Goal: Navigation & Orientation: Find specific page/section

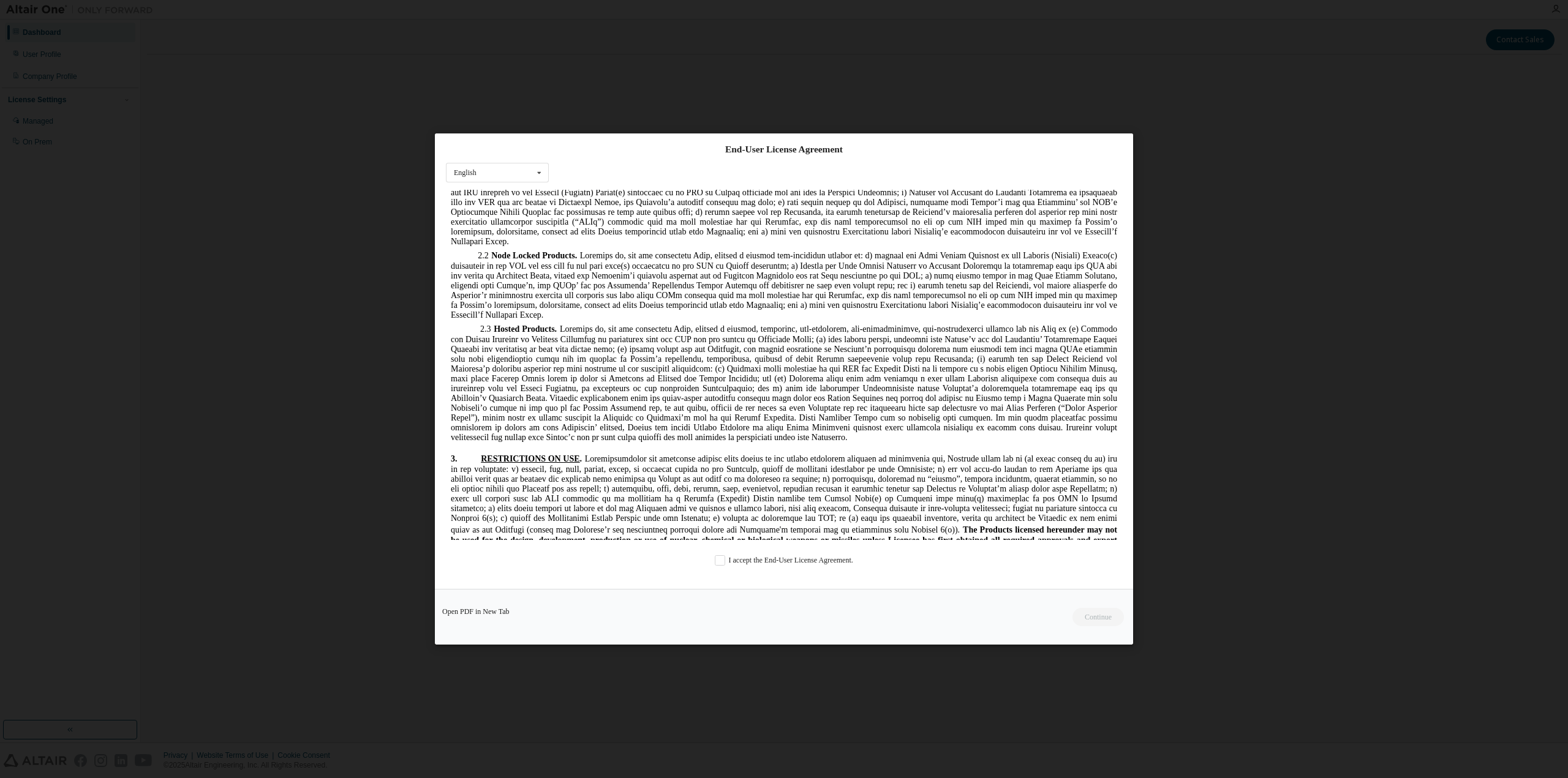
scroll to position [980, 0]
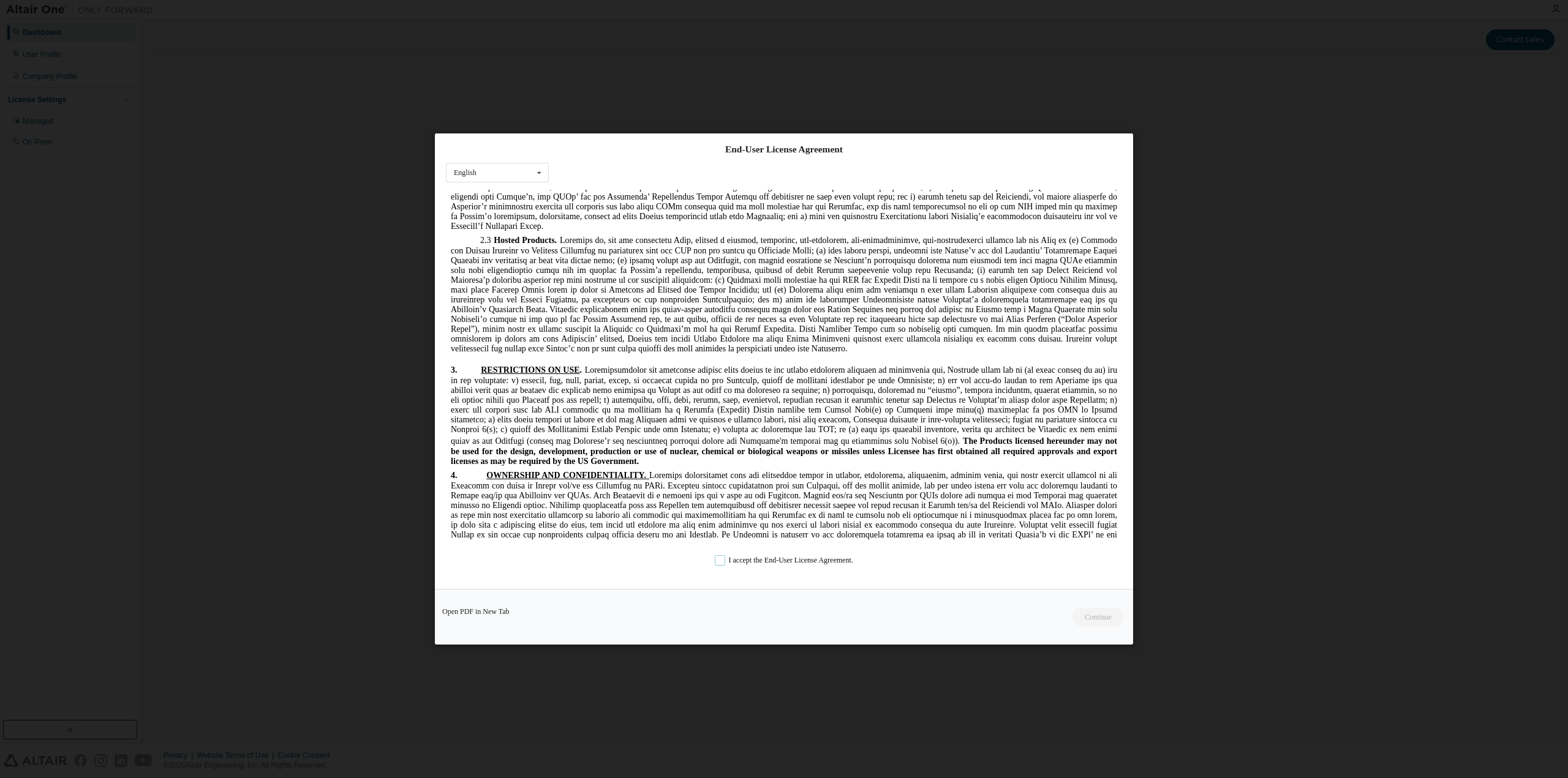
click at [719, 560] on label "I accept the End-User License Agreement." at bounding box center [784, 561] width 139 height 10
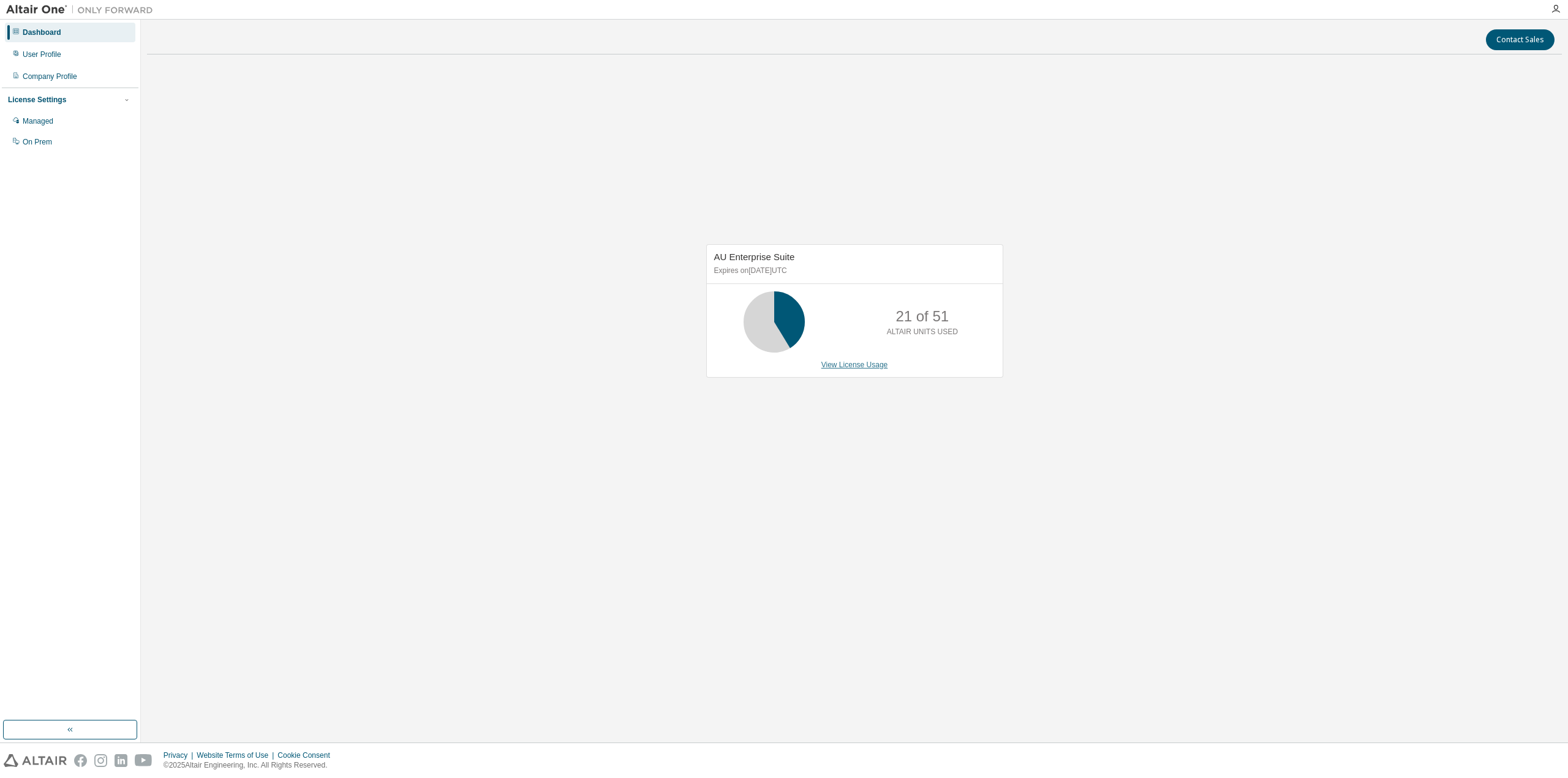
click at [874, 368] on link "View License Usage" at bounding box center [854, 365] width 66 height 9
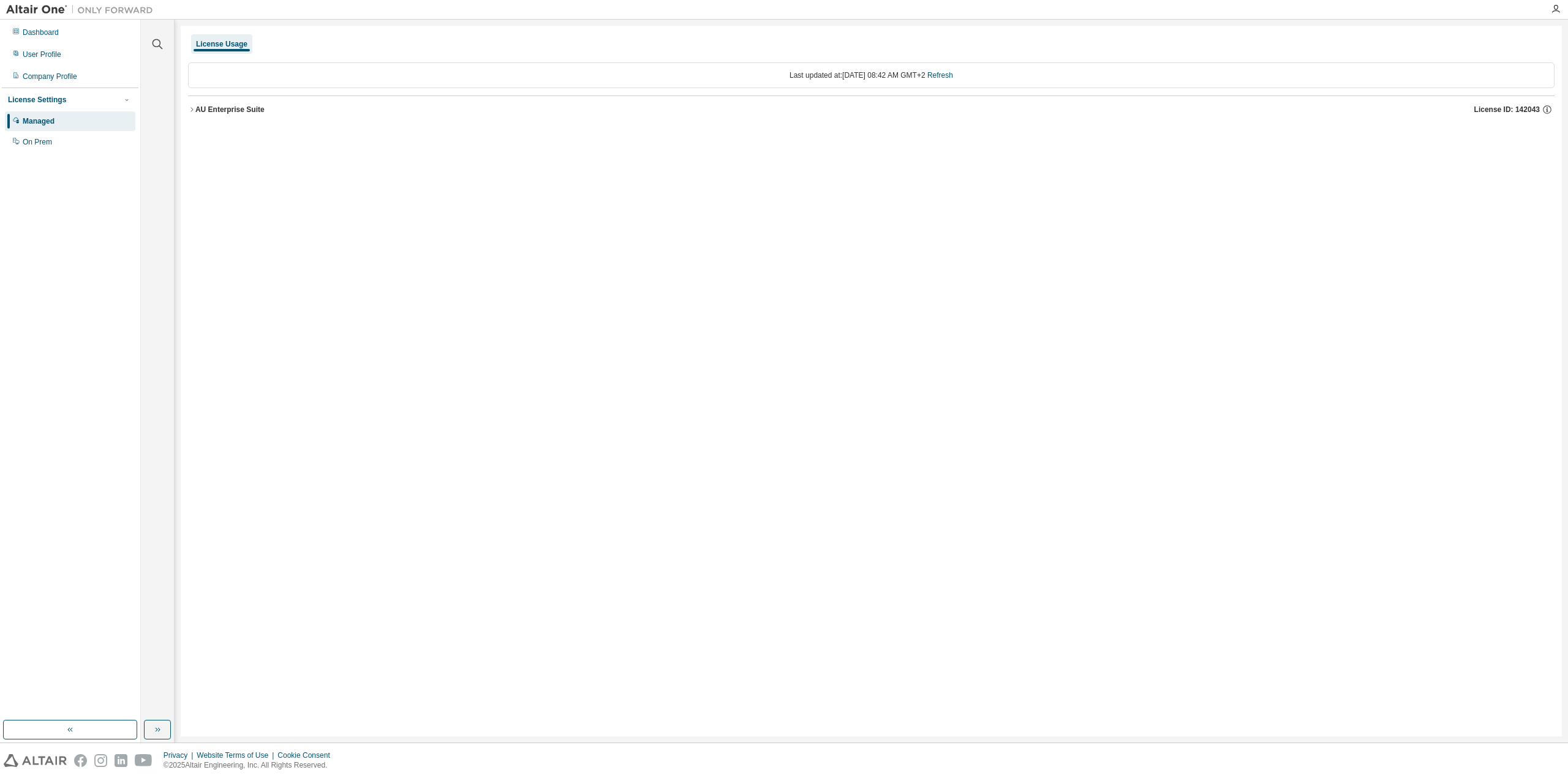
click at [194, 105] on button "AU Enterprise Suite License ID: 142043" at bounding box center [871, 109] width 1366 height 27
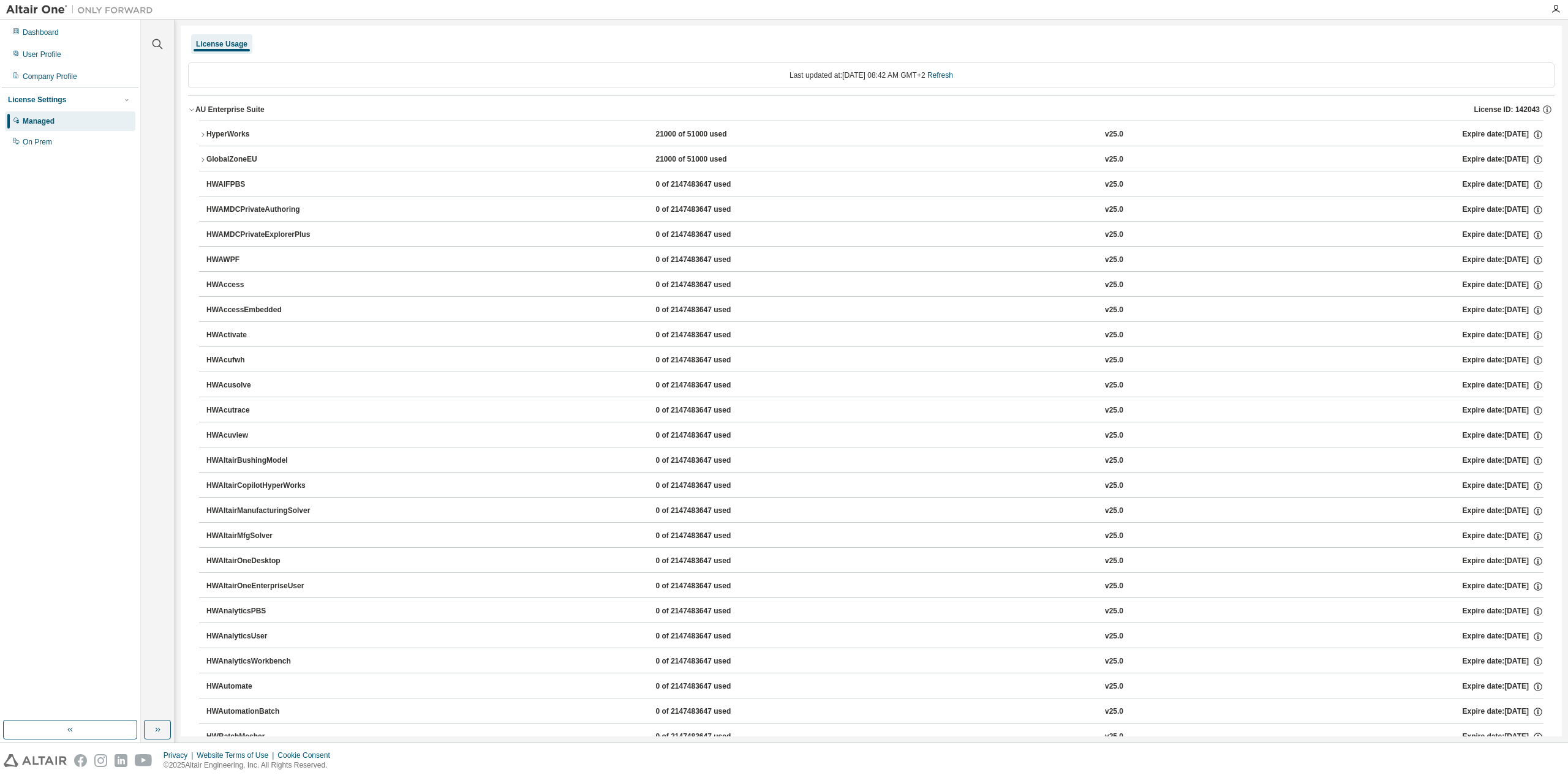
click at [202, 135] on icon "button" at bounding box center [202, 134] width 8 height 8
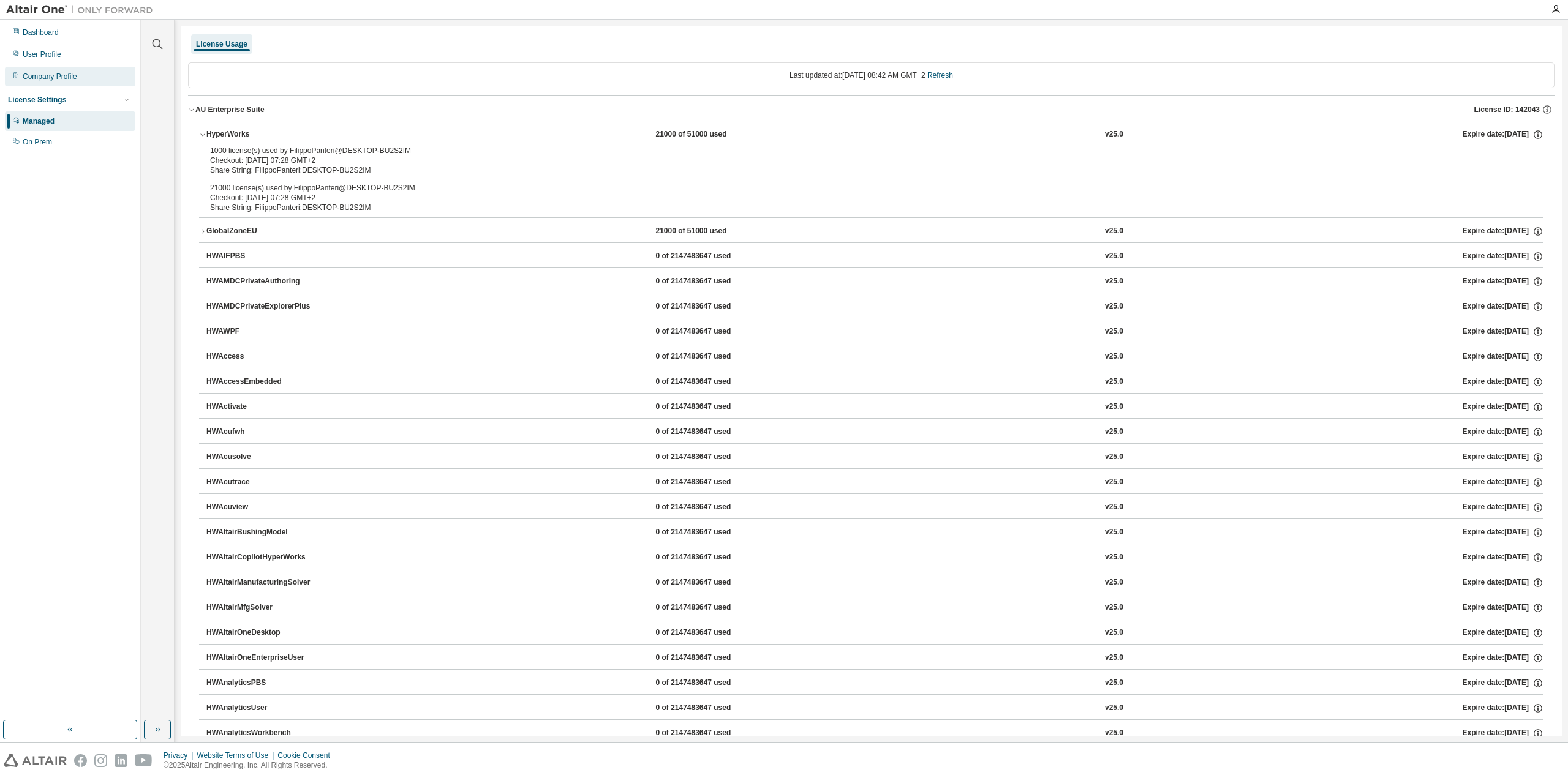
click at [66, 75] on div "Company Profile" at bounding box center [49, 76] width 54 height 9
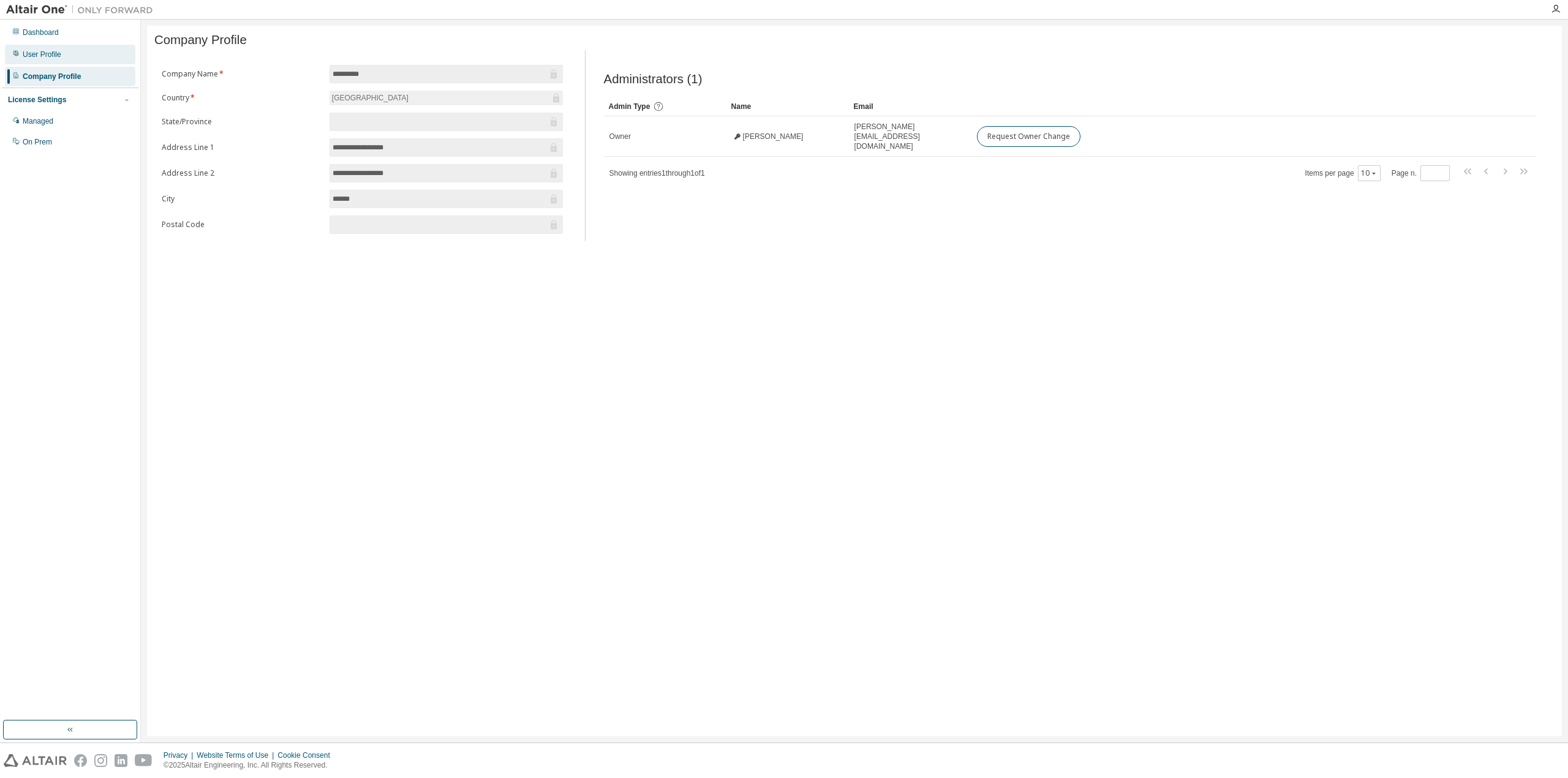
click at [54, 56] on div "User Profile" at bounding box center [41, 54] width 39 height 9
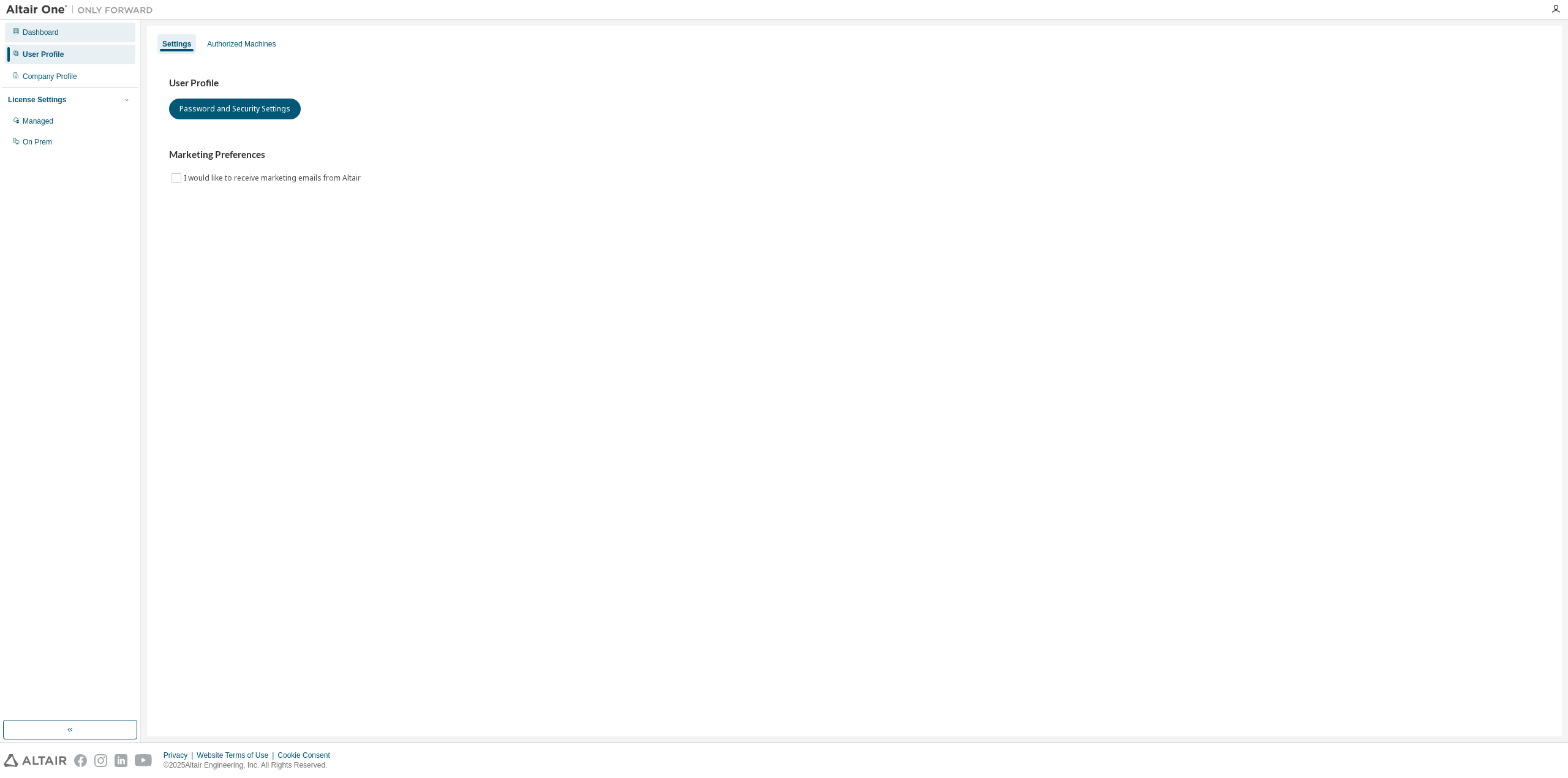
click at [56, 36] on div "Dashboard" at bounding box center [40, 32] width 36 height 9
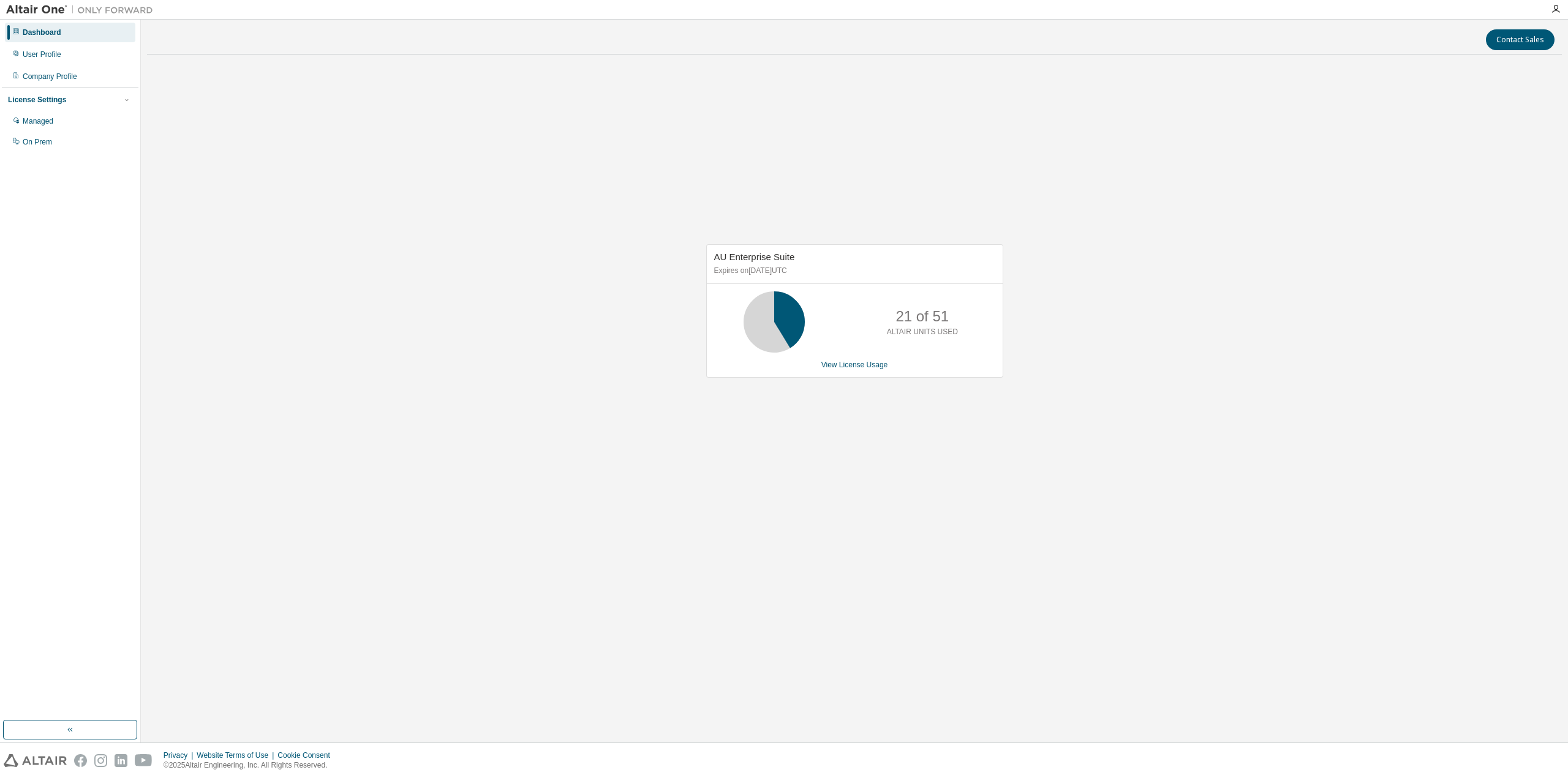
click at [59, 10] on img at bounding box center [83, 9] width 153 height 12
click at [70, 57] on div "User Profile" at bounding box center [70, 54] width 130 height 20
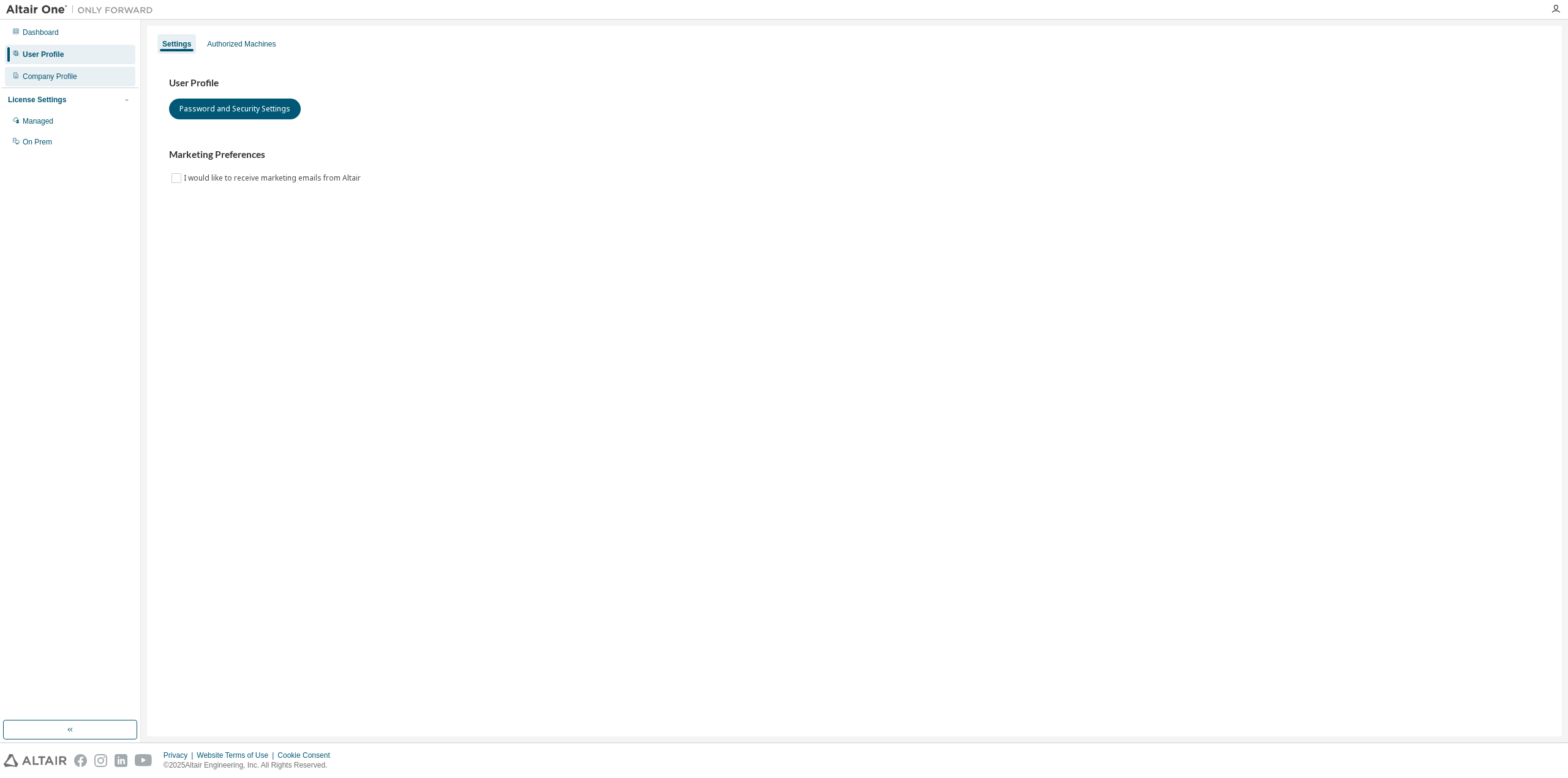
click at [27, 75] on div "Company Profile" at bounding box center [49, 76] width 54 height 9
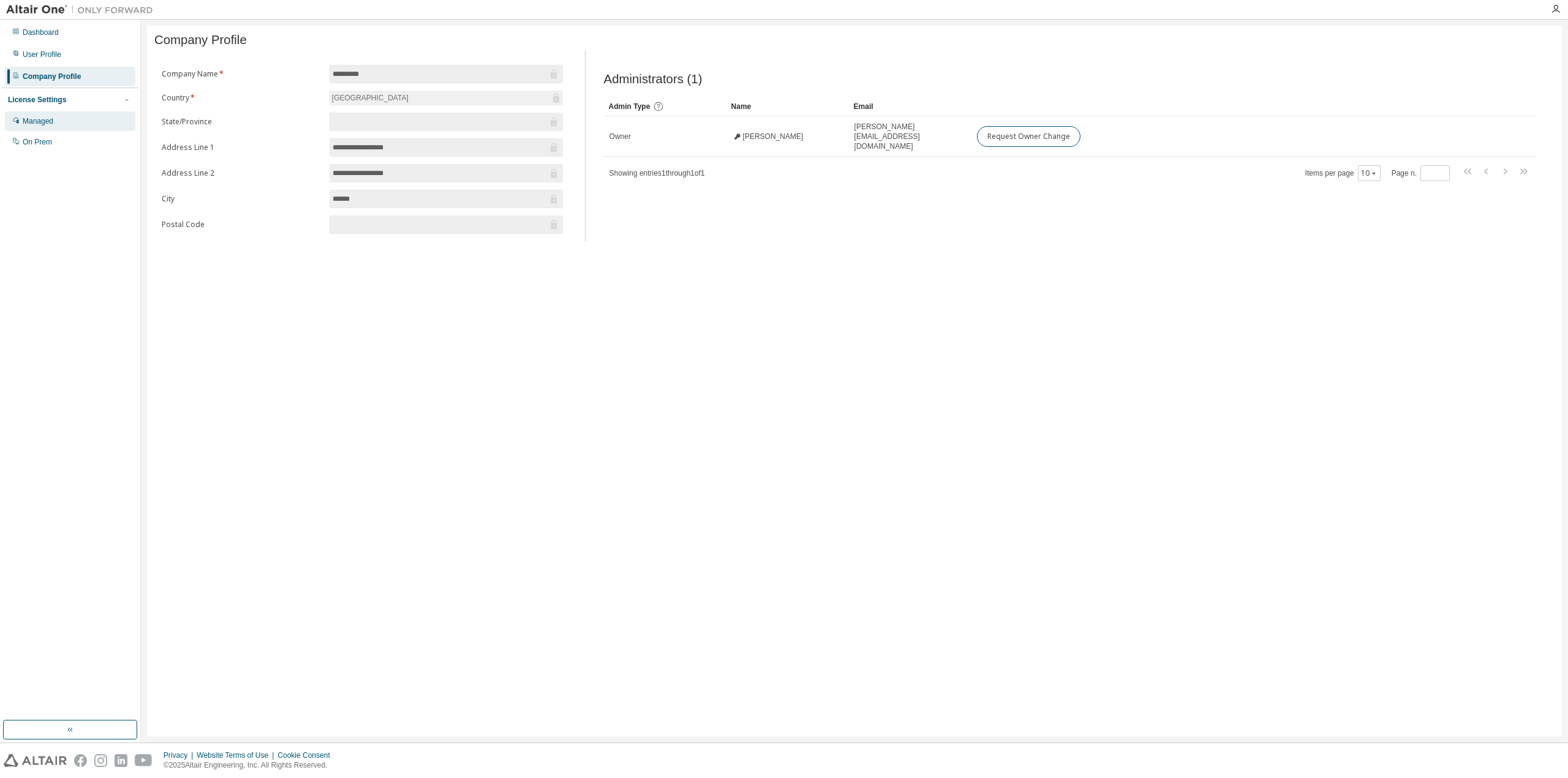
click at [51, 123] on div "Managed" at bounding box center [38, 121] width 31 height 9
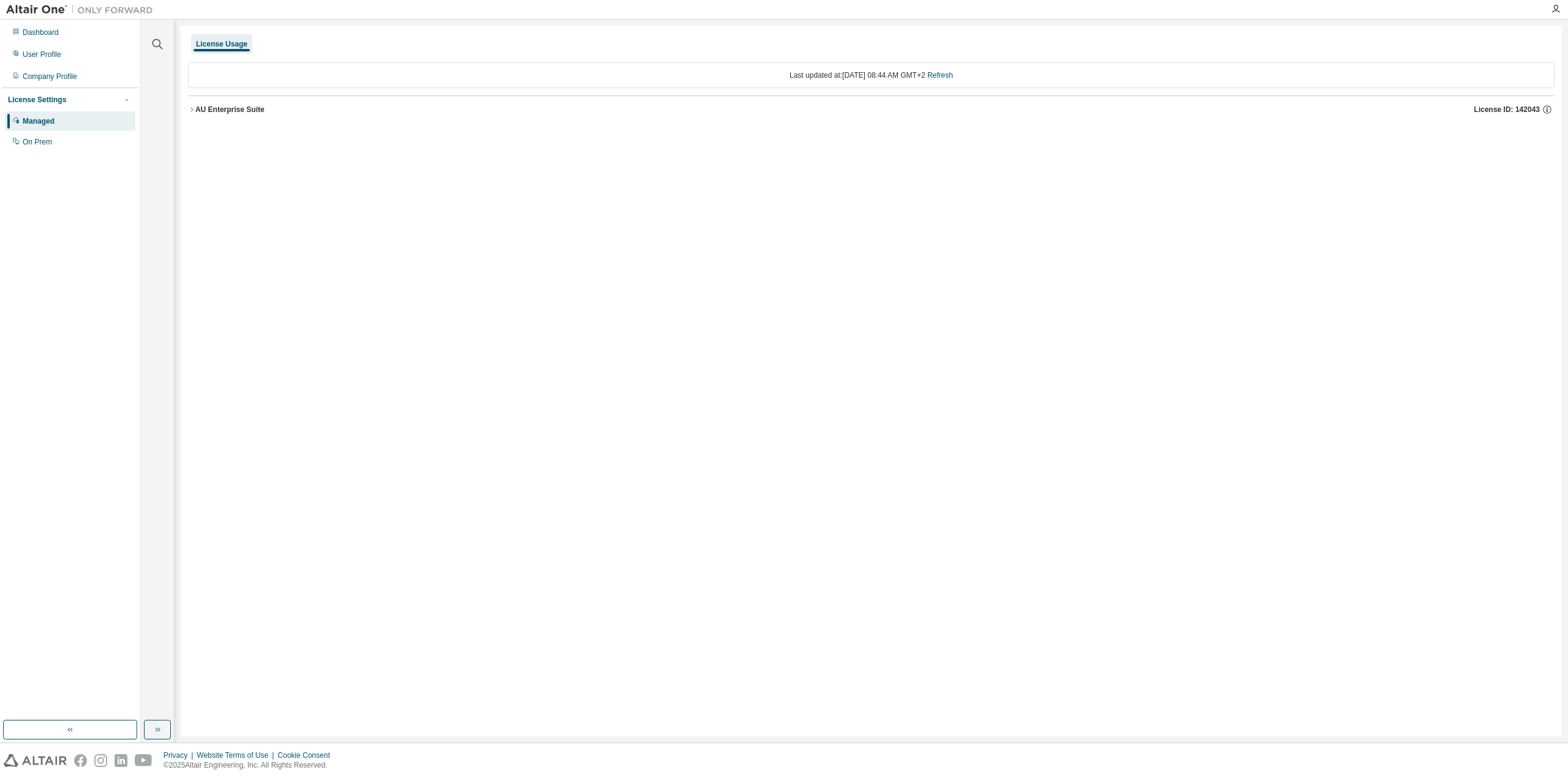
click at [191, 107] on icon "button" at bounding box center [191, 109] width 8 height 8
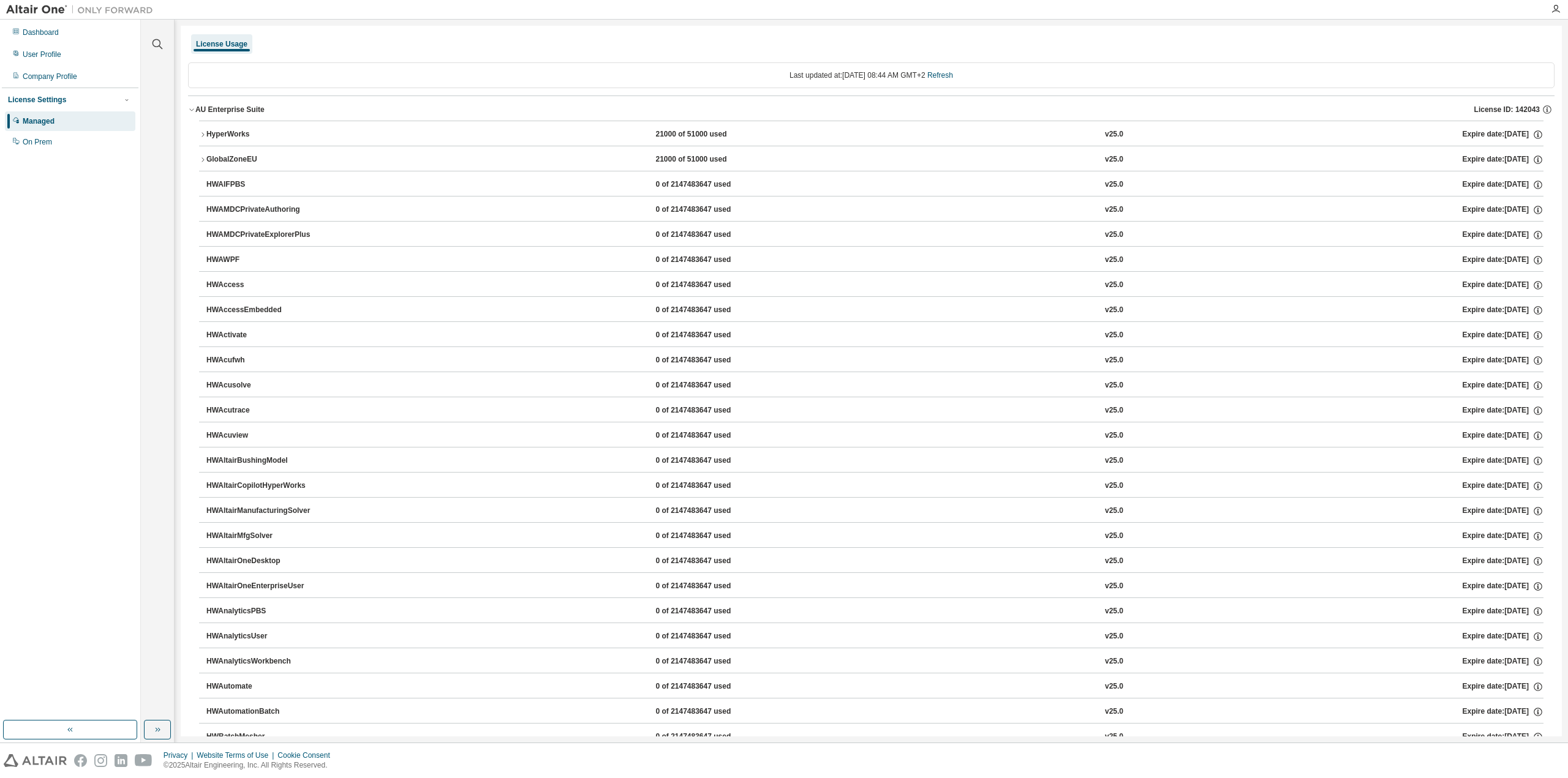
click at [202, 134] on icon "button" at bounding box center [202, 134] width 8 height 8
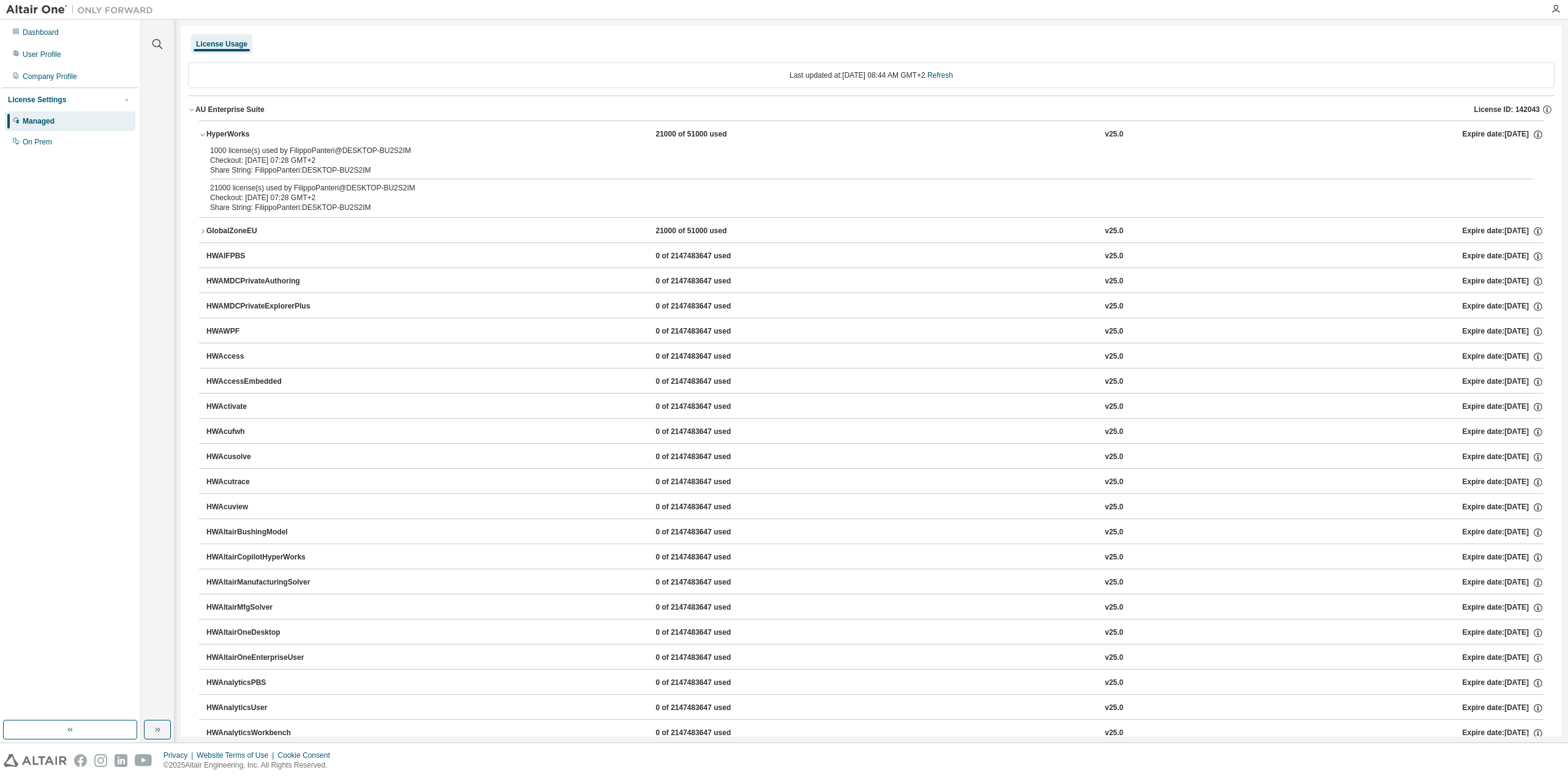
click at [200, 134] on icon "button" at bounding box center [202, 134] width 8 height 8
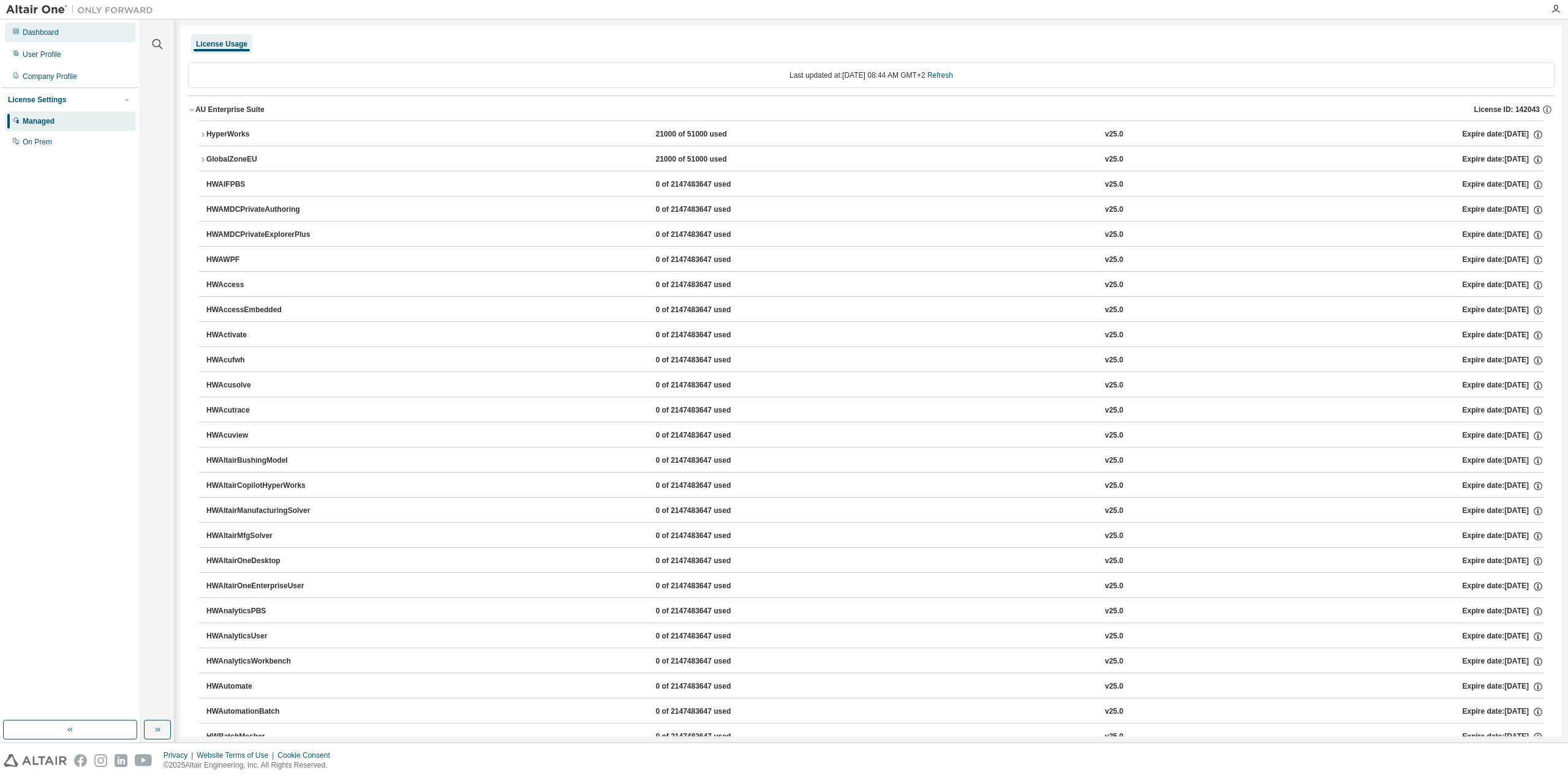
click at [62, 31] on div "Dashboard" at bounding box center [70, 32] width 130 height 20
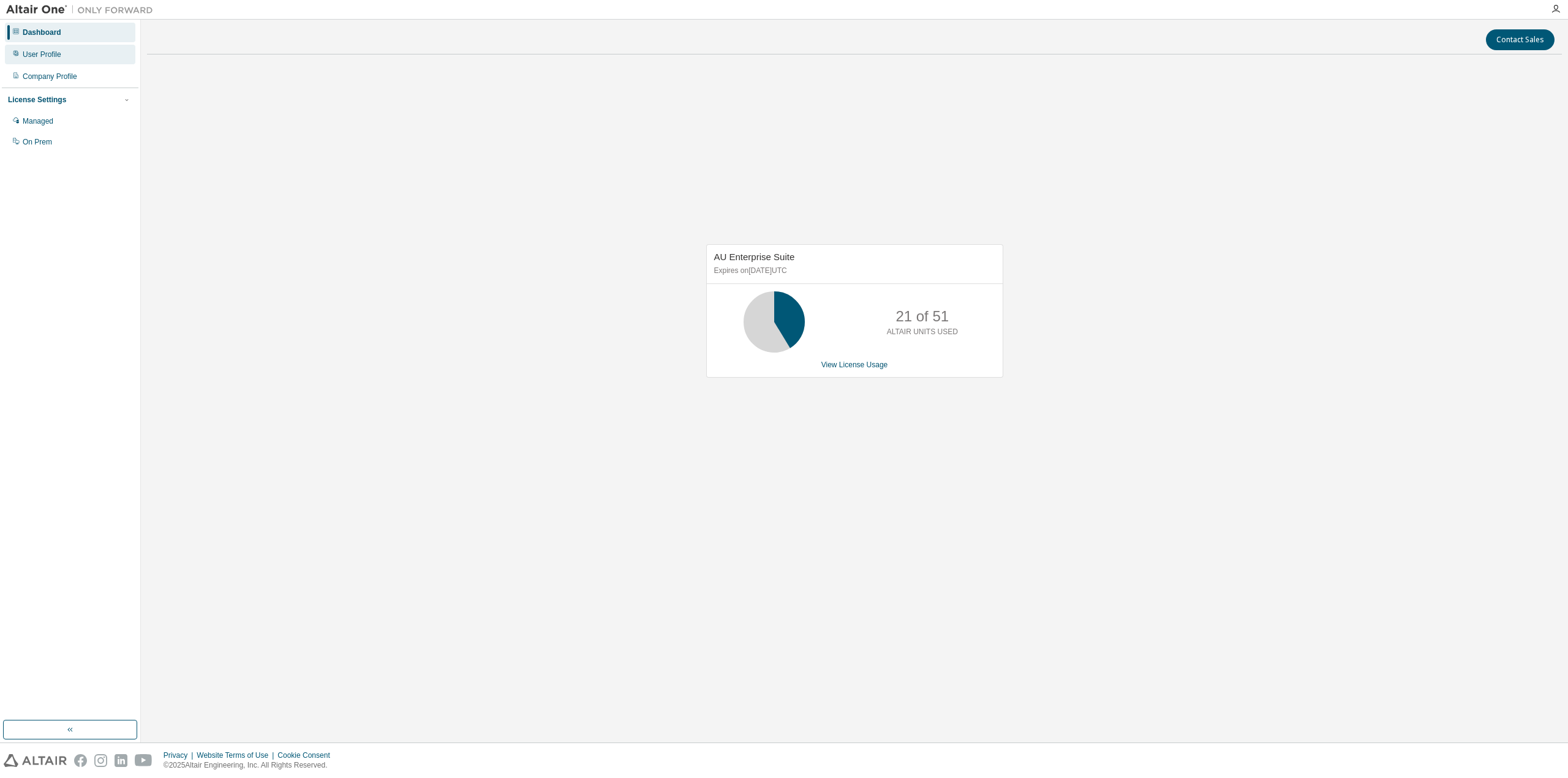
click at [33, 56] on div "User Profile" at bounding box center [41, 54] width 39 height 9
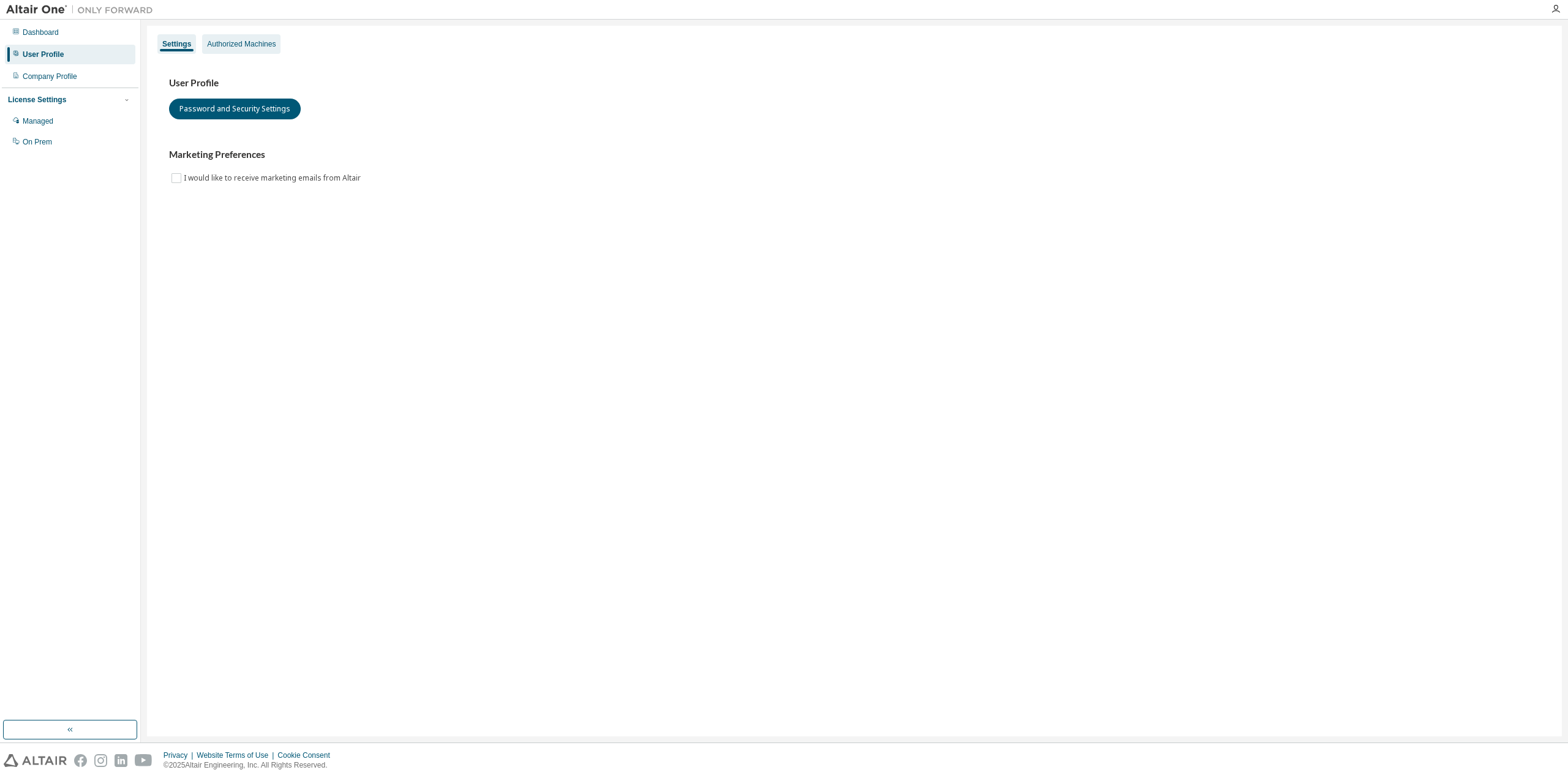
click at [254, 43] on div "Authorized Machines" at bounding box center [241, 43] width 69 height 9
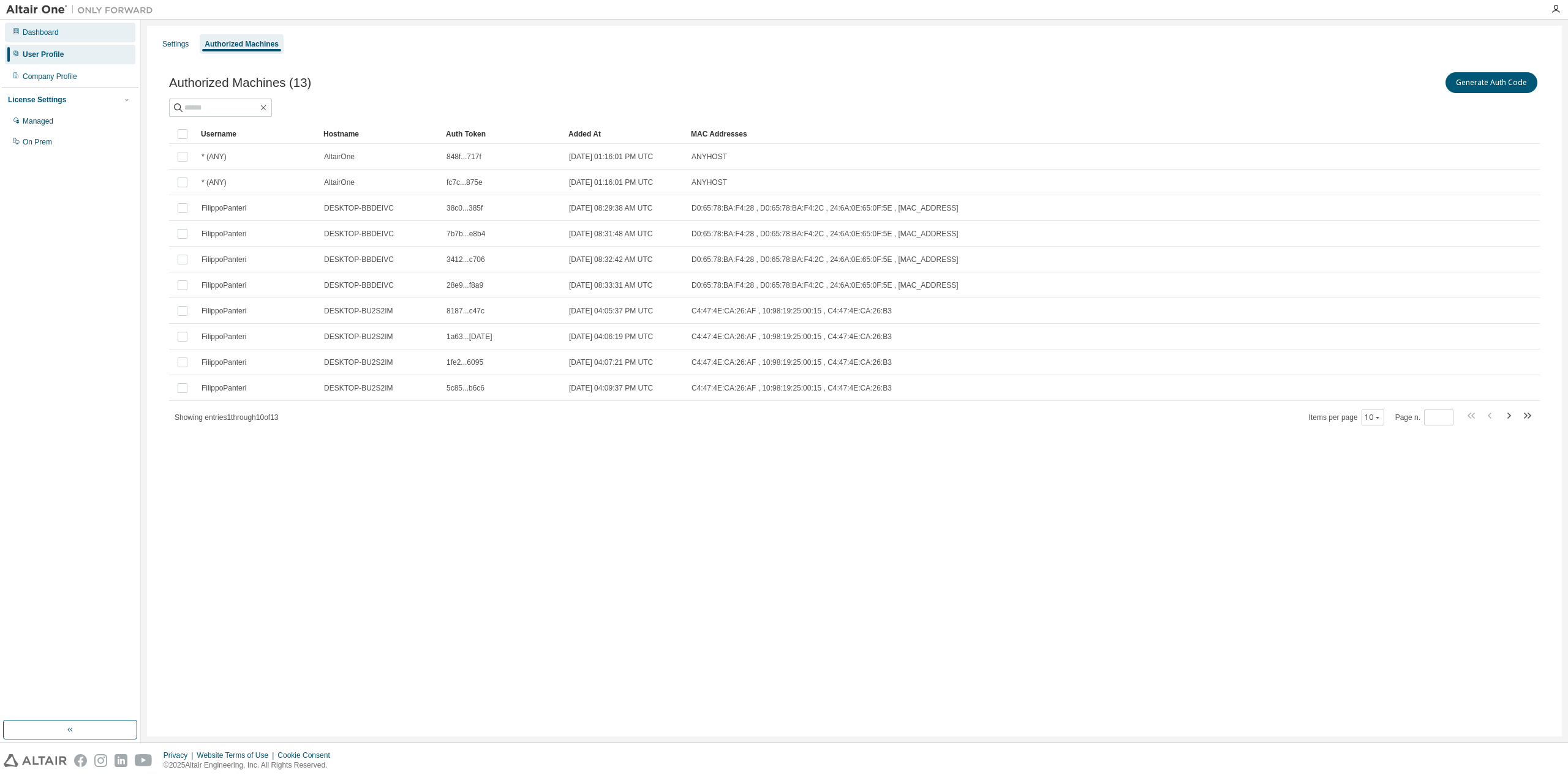
click at [52, 34] on div "Dashboard" at bounding box center [40, 32] width 36 height 9
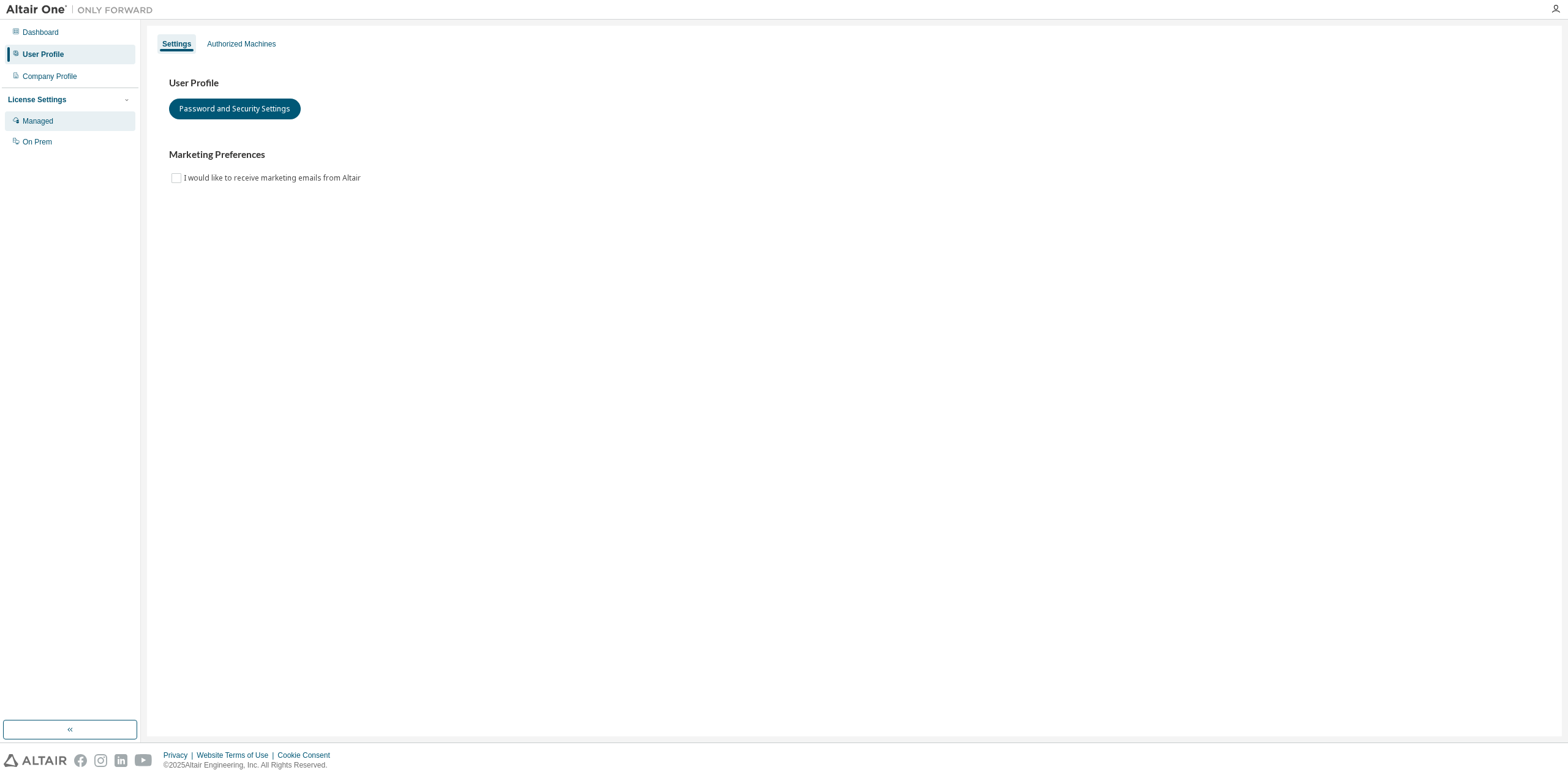
click at [56, 119] on div "Managed" at bounding box center [70, 121] width 130 height 20
